Goal: Task Accomplishment & Management: Manage account settings

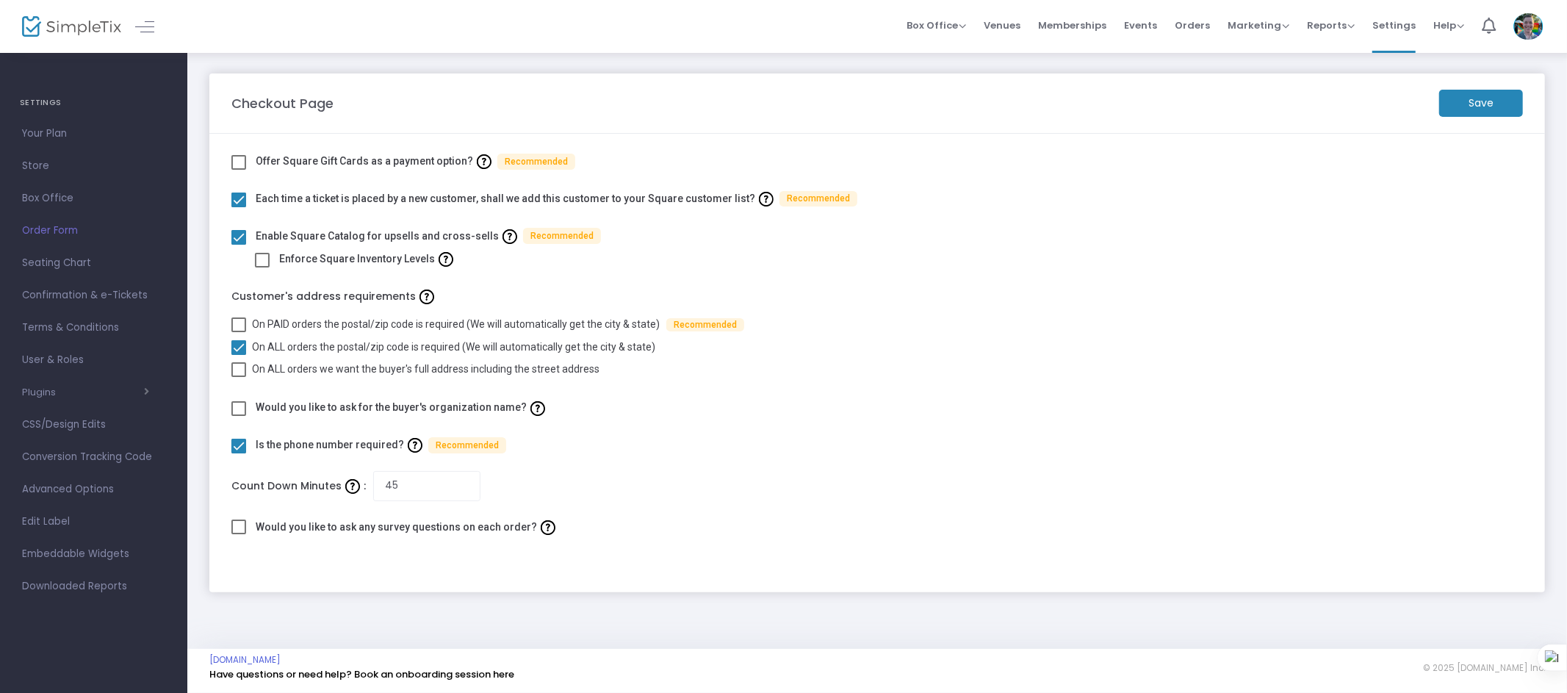
click at [261, 261] on span at bounding box center [262, 260] width 15 height 15
click at [261, 267] on input "checkbox" at bounding box center [261, 267] width 1 height 1
checkbox input "true"
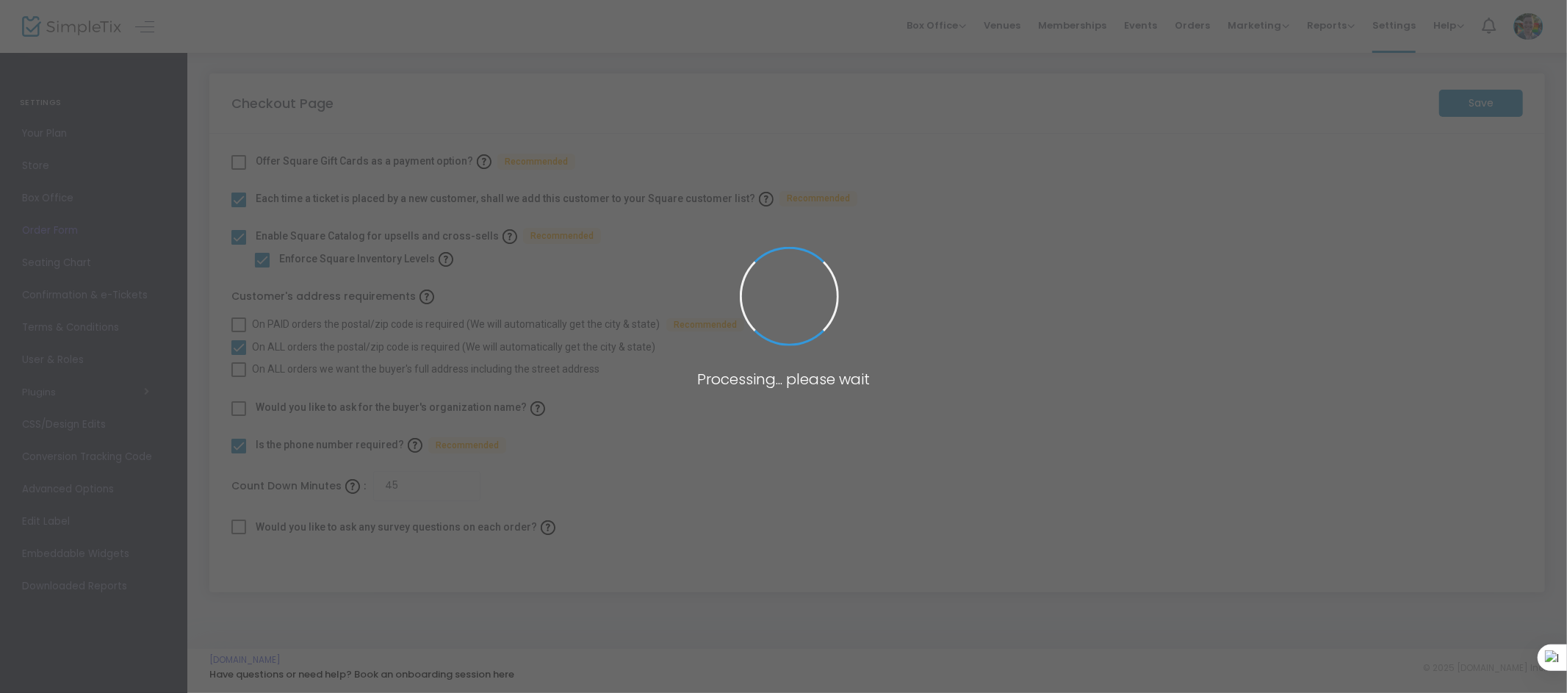
checkbox input "false"
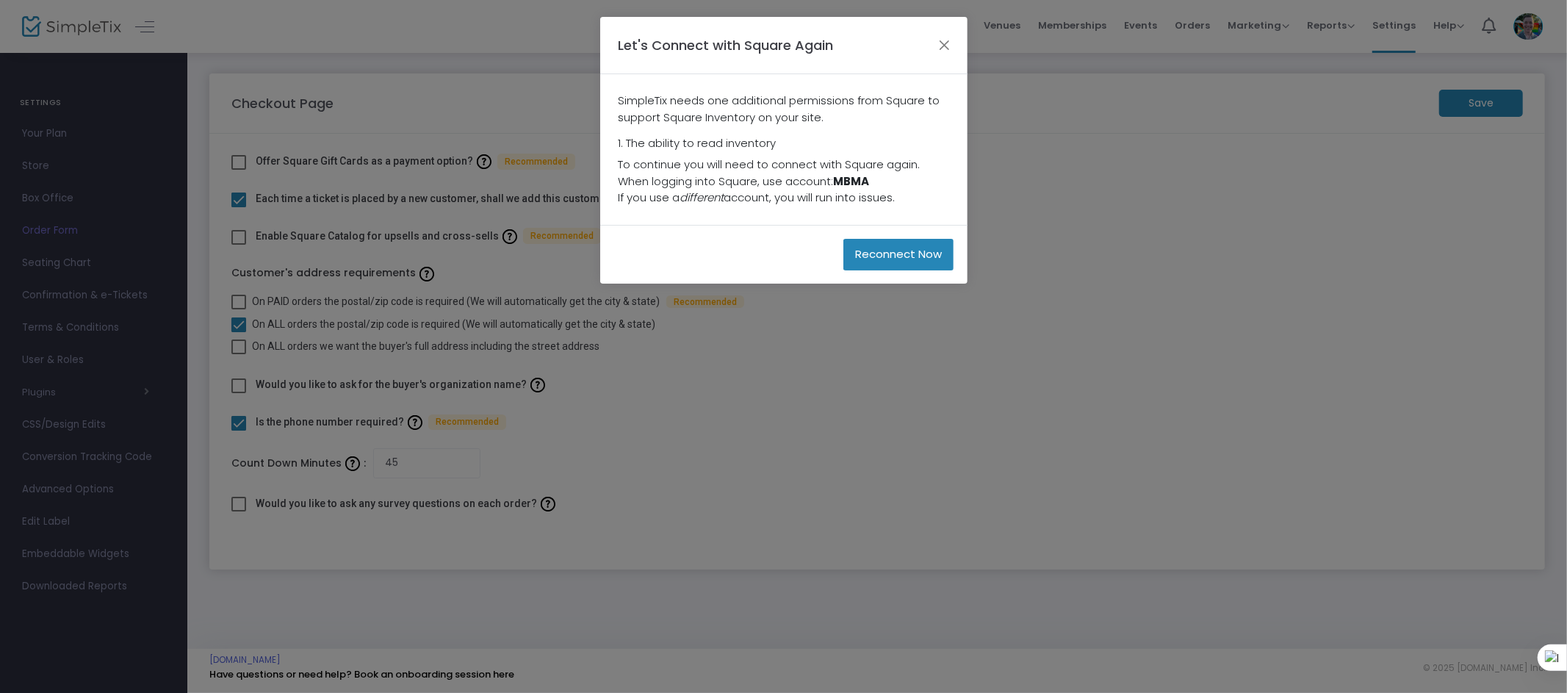
drag, startPoint x: 939, startPoint y: 43, endPoint x: 884, endPoint y: 33, distance: 56.6
click at [884, 33] on div "Let's Connect with Square Again" at bounding box center [783, 45] width 367 height 57
click at [942, 50] on button "Close" at bounding box center [943, 44] width 19 height 19
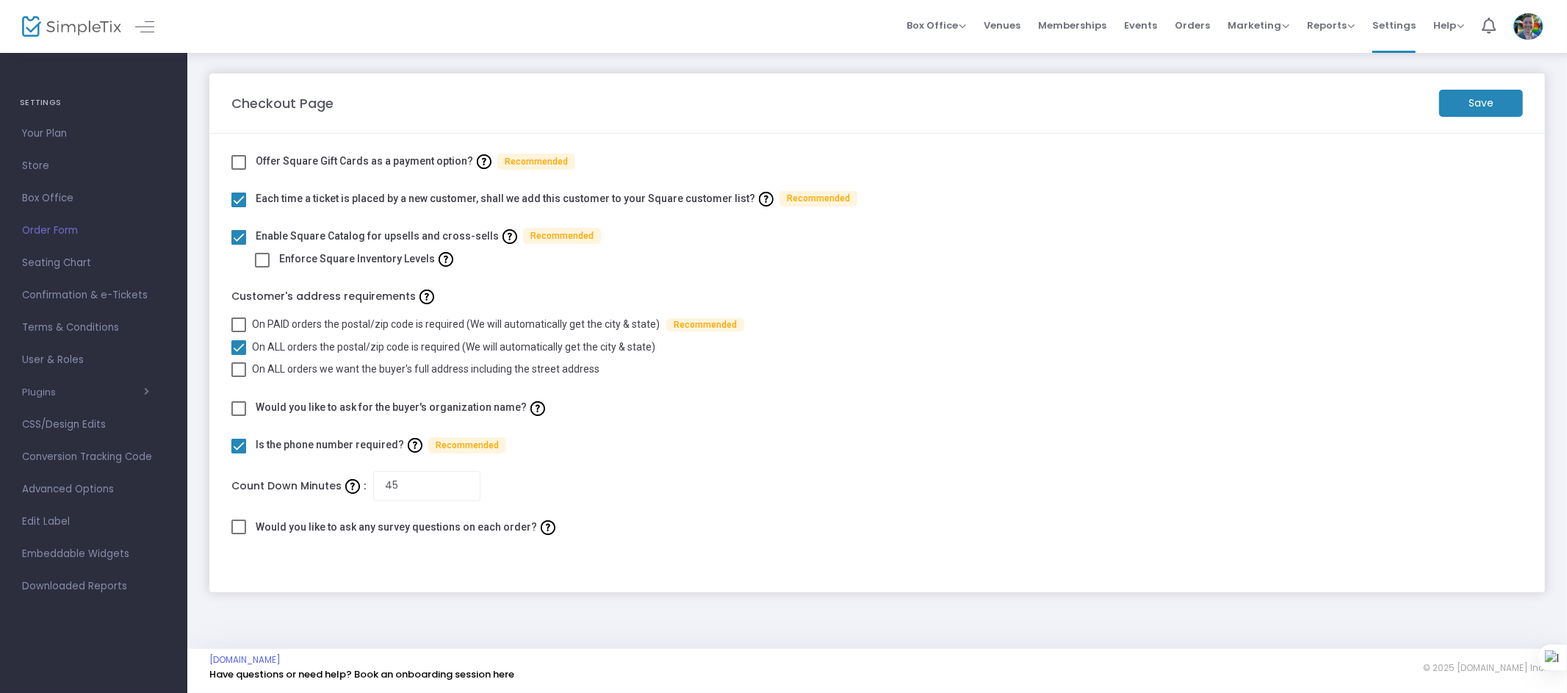
click at [260, 261] on span at bounding box center [262, 260] width 15 height 15
click at [261, 267] on input "checkbox" at bounding box center [261, 267] width 1 height 1
checkbox input "true"
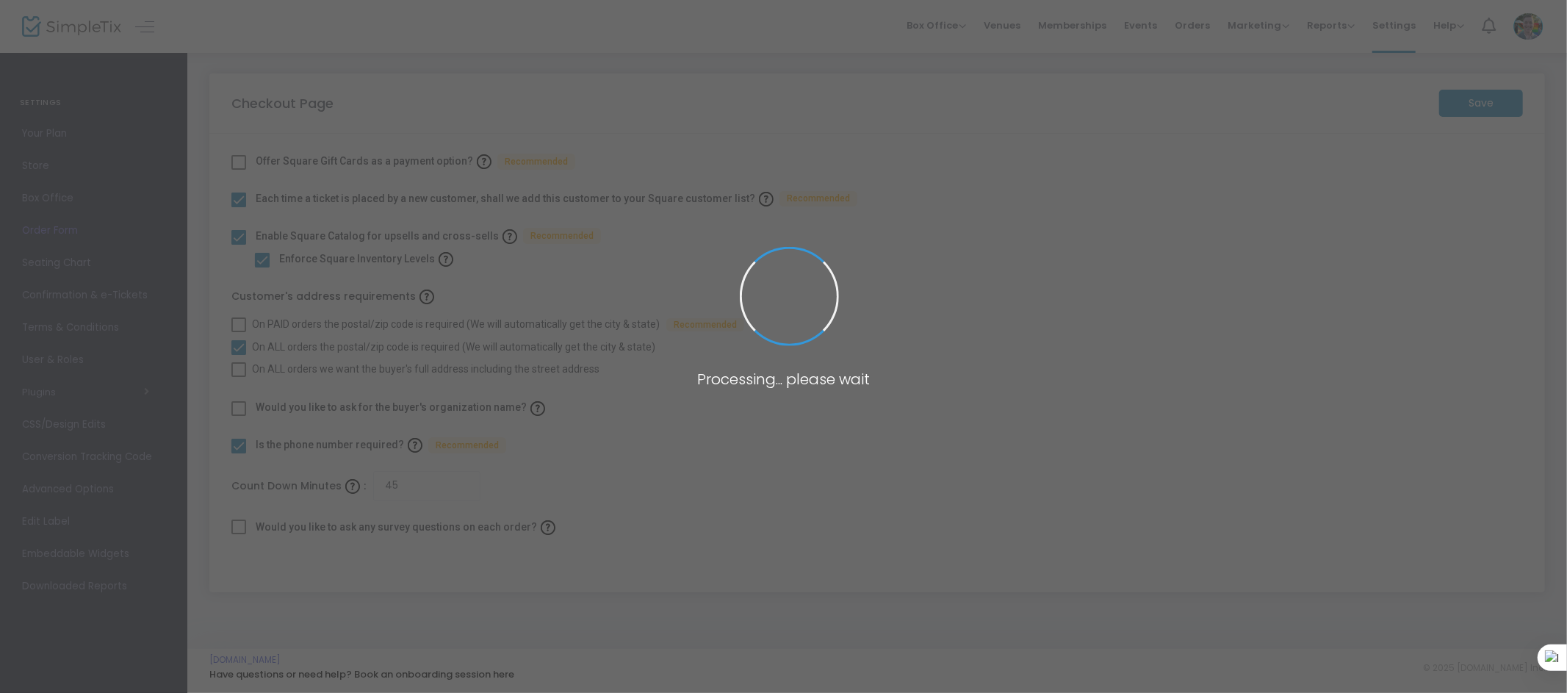
checkbox input "false"
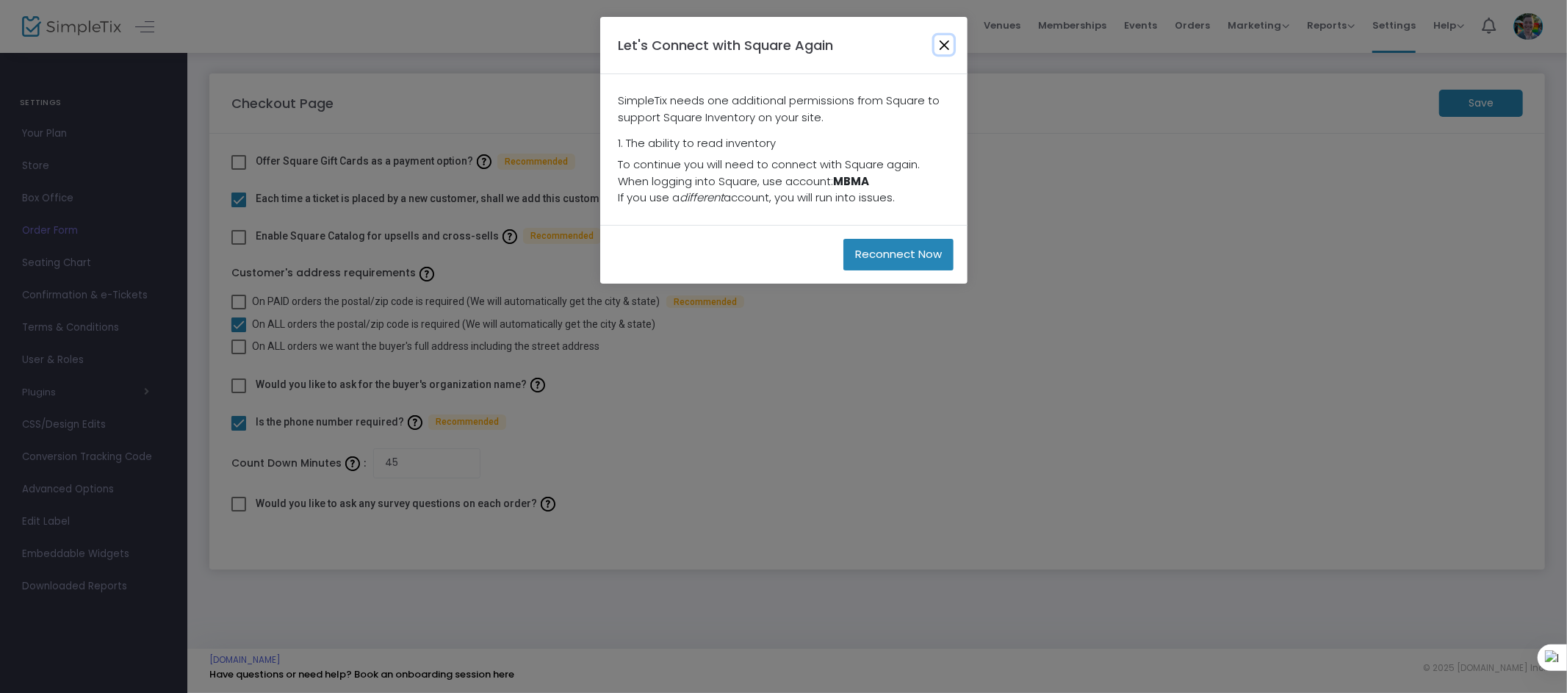
click at [946, 43] on button "Close" at bounding box center [943, 44] width 19 height 19
